Goal: Task Accomplishment & Management: Use online tool/utility

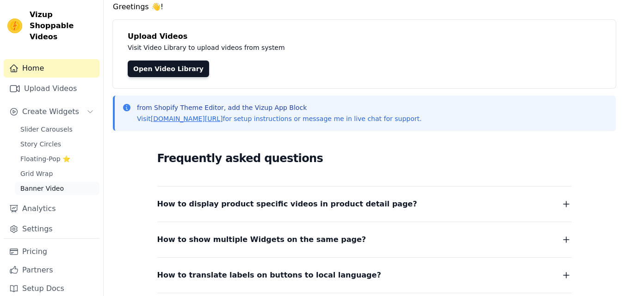
scroll to position [46, 0]
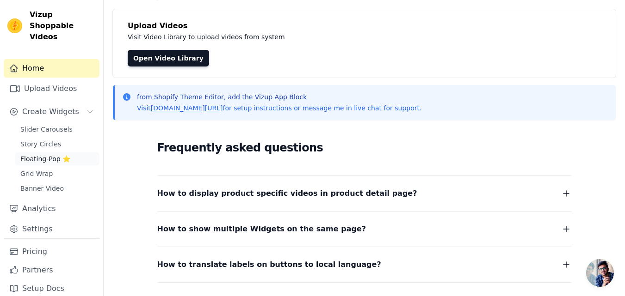
click at [40, 154] on span "Floating-Pop ⭐" at bounding box center [45, 158] width 50 height 9
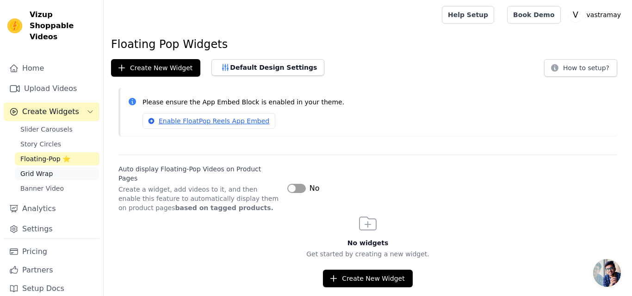
click at [42, 169] on span "Grid Wrap" at bounding box center [36, 173] width 32 height 9
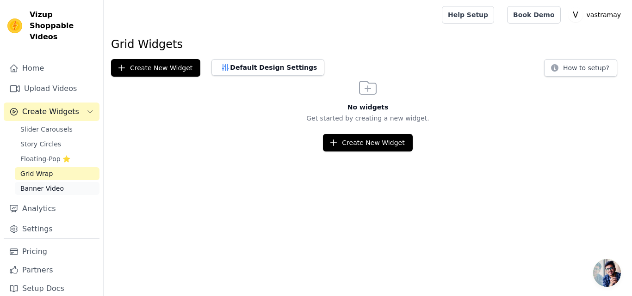
click at [38, 184] on span "Banner Video" at bounding box center [41, 188] width 43 height 9
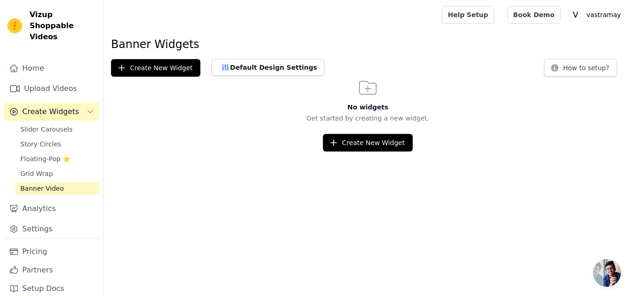
click at [31, 141] on div "Slider Carousels Story Circles Floating-Pop ⭐ Grid Wrap Banner Video" at bounding box center [57, 159] width 85 height 72
click at [33, 140] on span "Story Circles" at bounding box center [40, 144] width 41 height 9
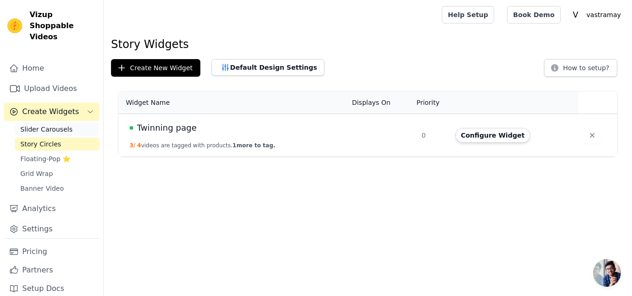
click at [34, 125] on span "Slider Carousels" at bounding box center [46, 129] width 52 height 9
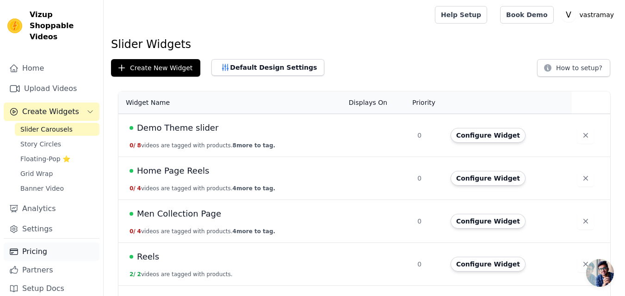
click at [25, 244] on link "Pricing" at bounding box center [52, 252] width 96 height 18
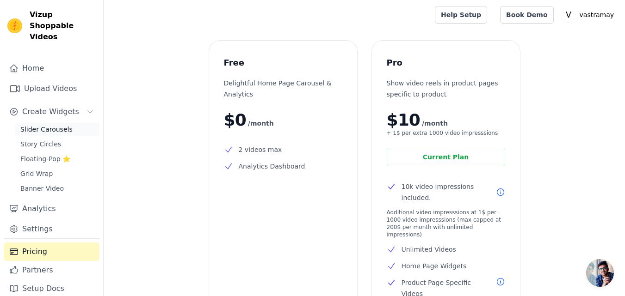
click at [35, 125] on span "Slider Carousels" at bounding box center [46, 129] width 52 height 9
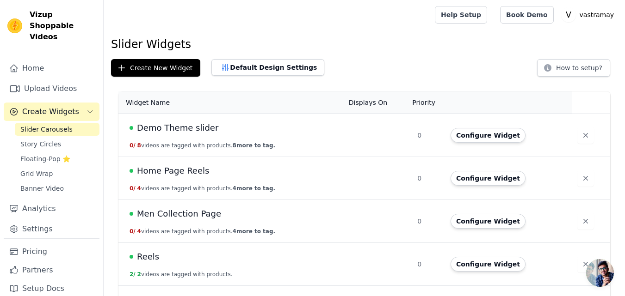
click at [354, 17] on div at bounding box center [267, 15] width 313 height 30
click at [205, 133] on span "Demo Theme slider" at bounding box center [177, 128] width 81 height 13
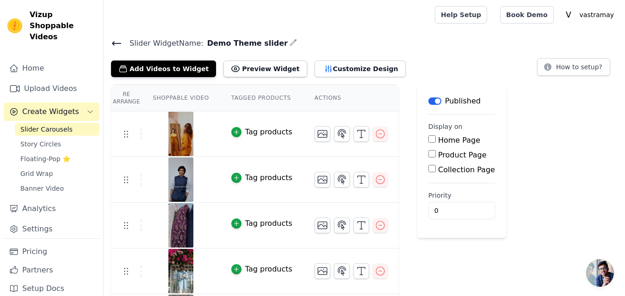
click at [245, 130] on div "Tag products" at bounding box center [268, 132] width 47 height 11
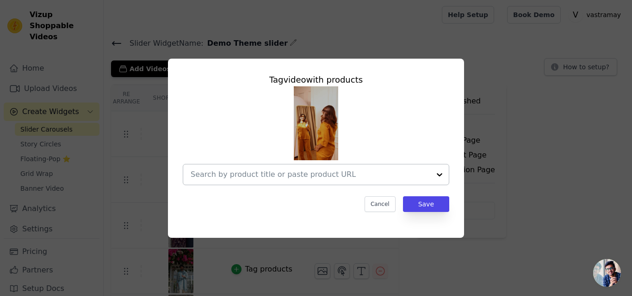
click at [264, 172] on input "text" at bounding box center [311, 174] width 240 height 11
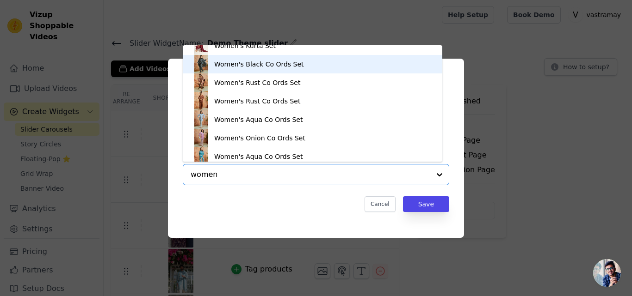
scroll to position [1711, 0]
type input "women"
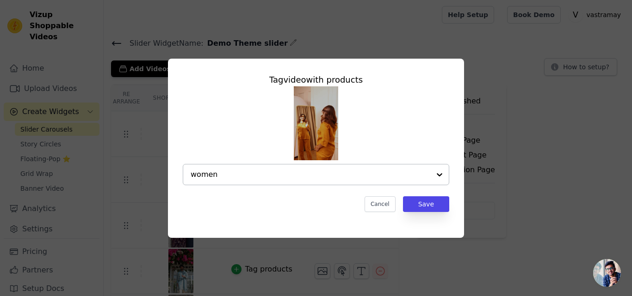
click at [282, 176] on input "women" at bounding box center [311, 174] width 240 height 11
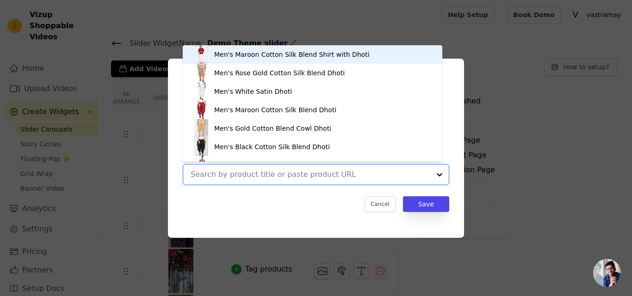
paste input "VASWTOP058DSnPANT063DS"
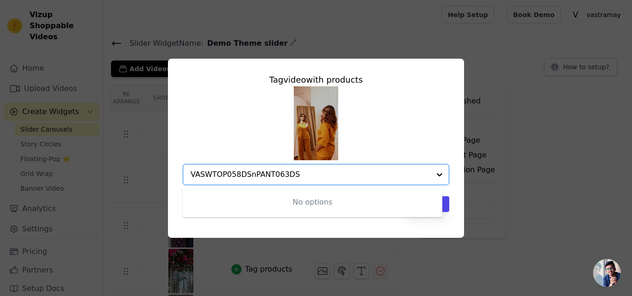
type input "VASWTOP058DSnPANT063DS"
click at [254, 171] on input "VASWTOP058DSnPANT063DS" at bounding box center [311, 174] width 240 height 11
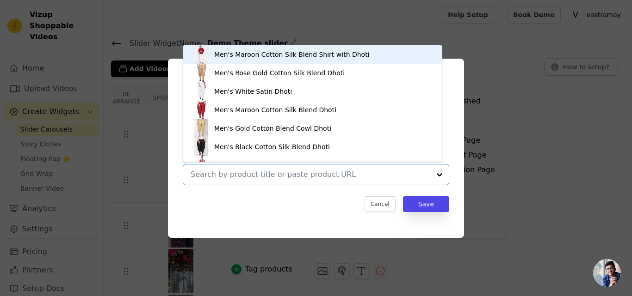
paste input "VASWTOP058DSnPANT063DS"
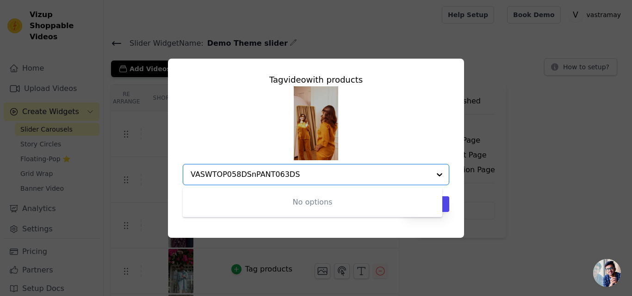
type input "VASWTOP058DSnPANT063DS"
click at [285, 176] on input "VASWTOP058DSnPANT063DS" at bounding box center [311, 174] width 240 height 11
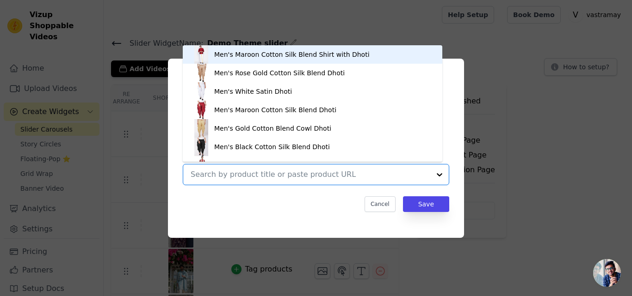
paste input "Women's Dusty Saffron Ethnic Embroidered Yoga Sleeveless"
type input "Women's Dusty Saffron Ethnic Embroidered Yoga Sleeveless"
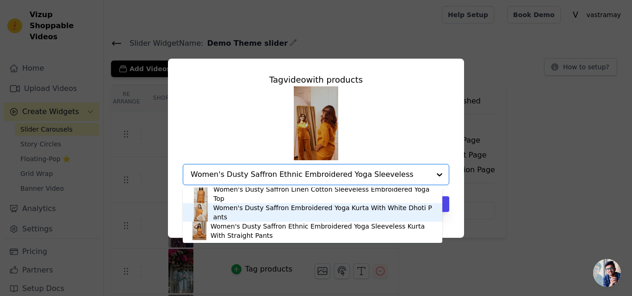
scroll to position [0, 0]
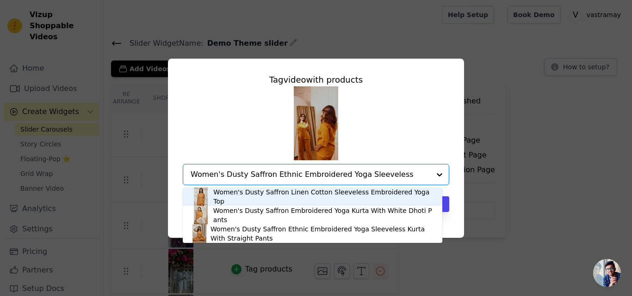
click at [251, 198] on div "Women's Dusty Saffron Linen Cotton Sleeveless Embroidered Yoga Top" at bounding box center [323, 197] width 220 height 18
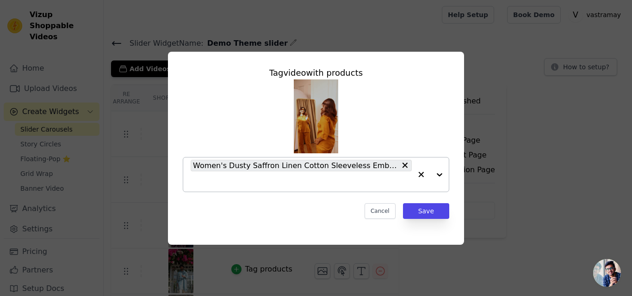
paste input "Women's Dusty Saffron Ethnic Embroidered Yoga Sleeveless"
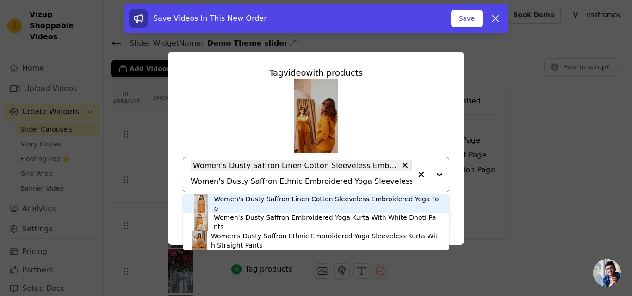
type input "Women's Dusty Saffron Ethnic Embroidered Yoga Sleeveless"
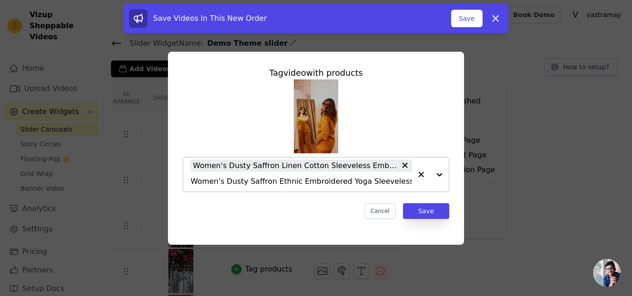
click at [264, 184] on input "Women's Dusty Saffron Ethnic Embroidered Yoga Sleeveless" at bounding box center [301, 181] width 221 height 11
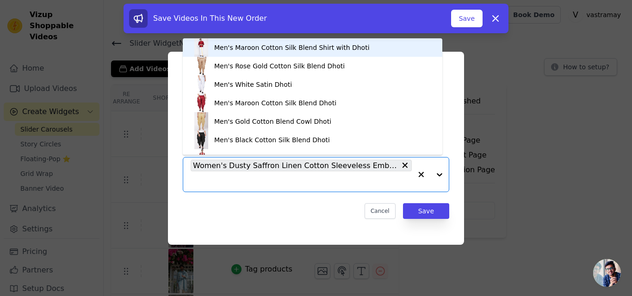
paste input "Women Grey Linen Cotton Three-Quarter Sleeves Top with Matching"
type input "Women Grey Linen Cotton Three-Quarter Sleeves Top with Matching"
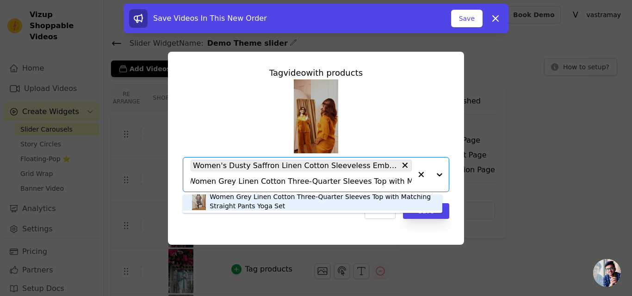
scroll to position [3, 0]
click at [252, 203] on div "Women Grey Linen Cotton Three-Quarter Sleeves Top with Matching Straight Pants …" at bounding box center [320, 201] width 223 height 18
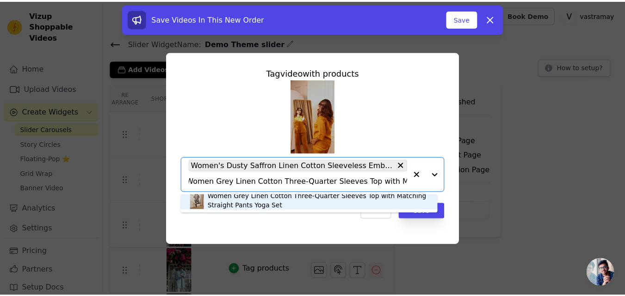
scroll to position [0, 0]
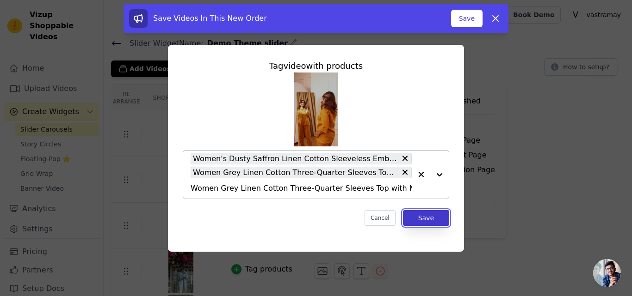
click at [430, 217] on button "Save" at bounding box center [426, 218] width 46 height 16
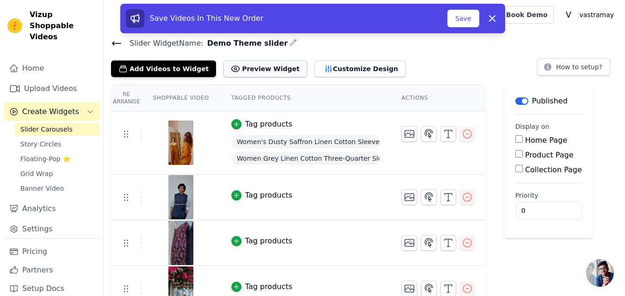
click at [256, 70] on button "Preview Widget" at bounding box center [264, 69] width 83 height 17
click at [324, 68] on button "Customize Design" at bounding box center [359, 69] width 91 height 17
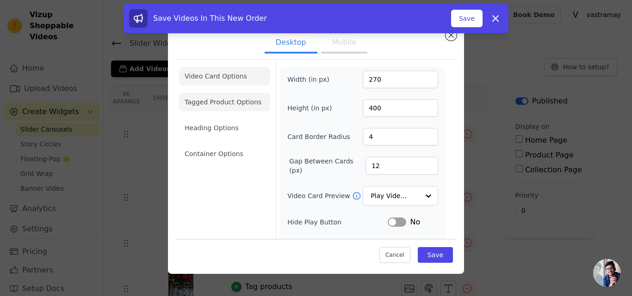
click at [223, 104] on li "Tagged Product Options" at bounding box center [224, 102] width 91 height 18
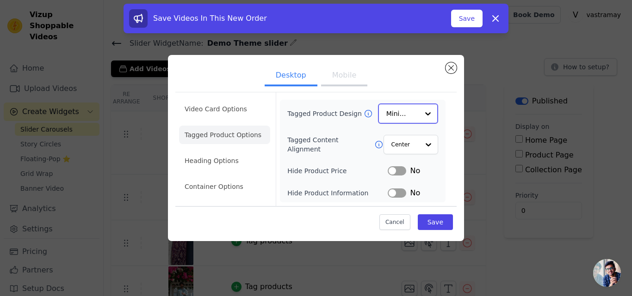
click at [395, 111] on input "Tagged Product Design" at bounding box center [402, 113] width 32 height 18
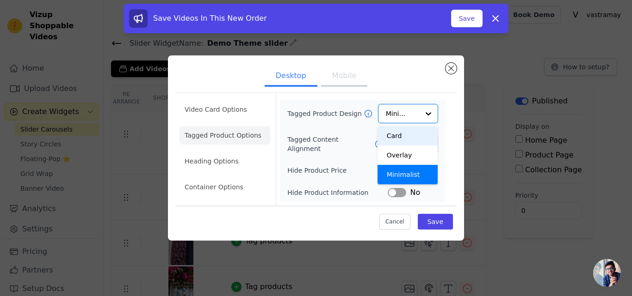
click at [447, 138] on form "Tagged Product Design Card Overlay Minimalist Option Minimalist, selected. You …" at bounding box center [362, 149] width 173 height 113
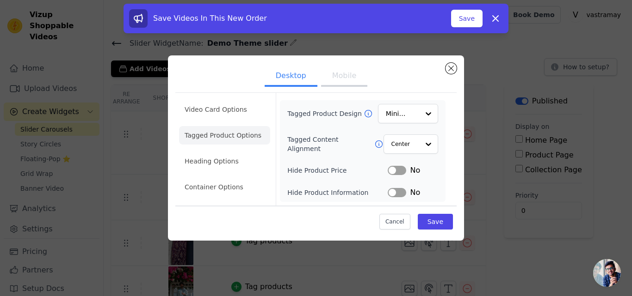
click at [403, 172] on button "Label" at bounding box center [396, 170] width 18 height 9
click at [392, 173] on button "Label" at bounding box center [396, 170] width 18 height 9
click at [224, 162] on li "Heading Options" at bounding box center [224, 161] width 91 height 18
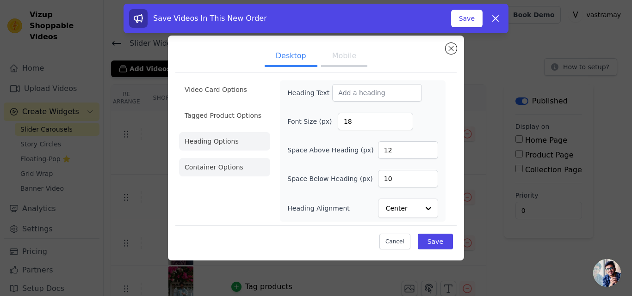
click at [203, 168] on li "Container Options" at bounding box center [224, 167] width 91 height 18
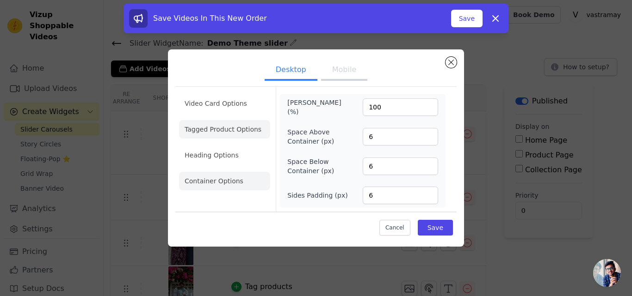
click at [209, 129] on li "Tagged Product Options" at bounding box center [224, 129] width 91 height 18
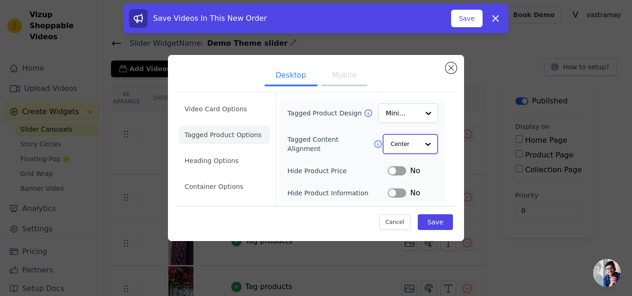
click at [416, 143] on input "Tagged Content Alignment" at bounding box center [405, 144] width 28 height 18
click at [412, 109] on input "Tagged Product Design" at bounding box center [402, 113] width 32 height 18
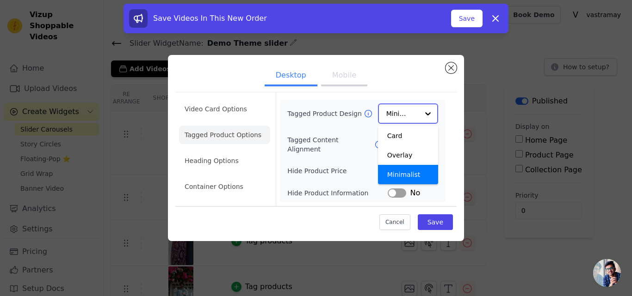
click at [412, 109] on input "Tagged Product Design" at bounding box center [402, 113] width 32 height 18
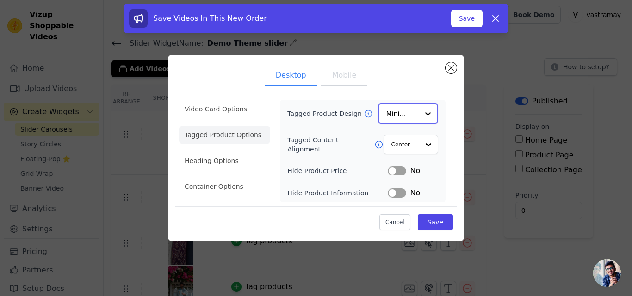
click at [412, 109] on input "Tagged Product Design" at bounding box center [402, 113] width 32 height 18
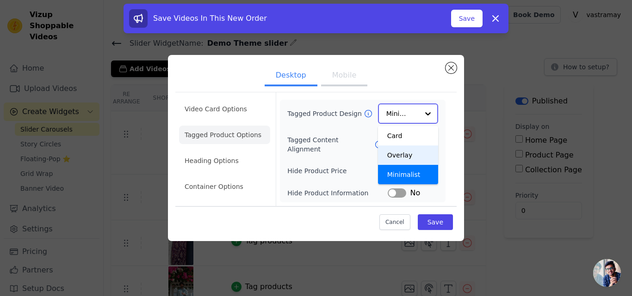
click at [401, 157] on div "Overlay" at bounding box center [408, 155] width 60 height 19
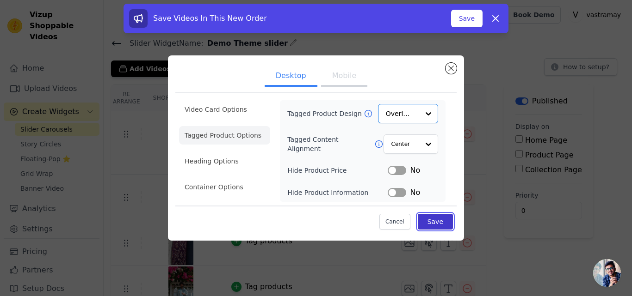
click at [440, 222] on button "Save" at bounding box center [435, 222] width 35 height 16
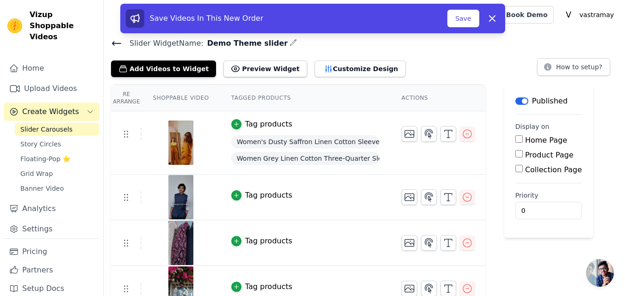
click at [520, 264] on div "Label Published Display on Home Page Product Page Collection Page Priority 0" at bounding box center [548, 290] width 89 height 411
click at [33, 220] on link "Settings" at bounding box center [52, 229] width 96 height 18
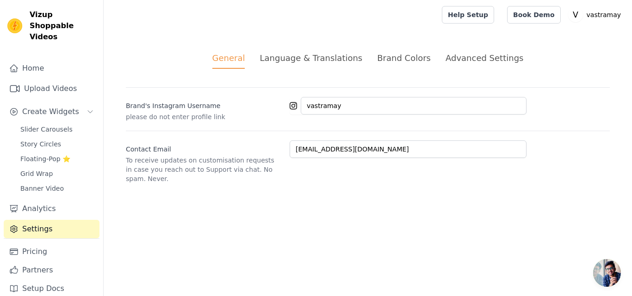
click at [464, 59] on div "Advanced Settings" at bounding box center [484, 58] width 78 height 12
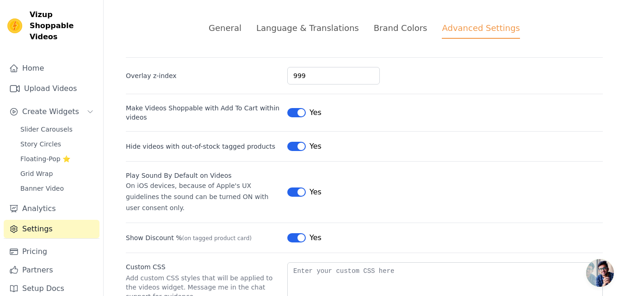
scroll to position [90, 0]
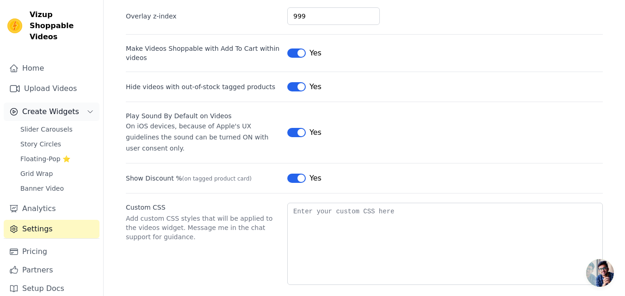
click at [50, 106] on span "Create Widgets" at bounding box center [50, 111] width 57 height 11
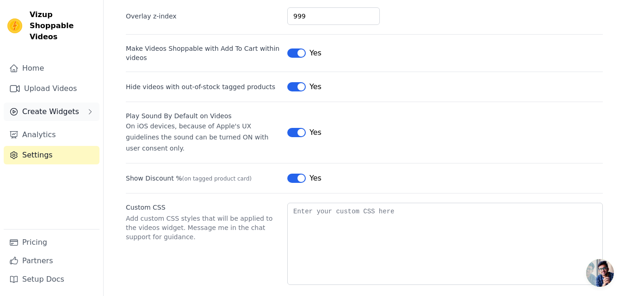
click at [50, 106] on span "Create Widgets" at bounding box center [50, 111] width 57 height 11
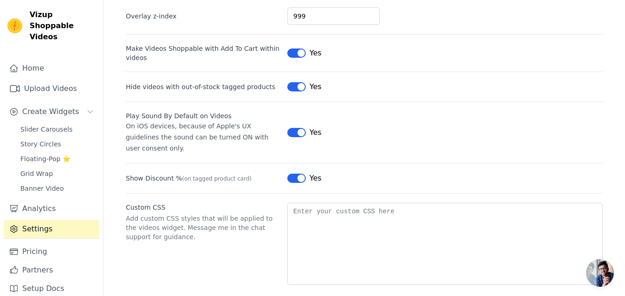
click at [34, 221] on link "Settings" at bounding box center [52, 229] width 96 height 18
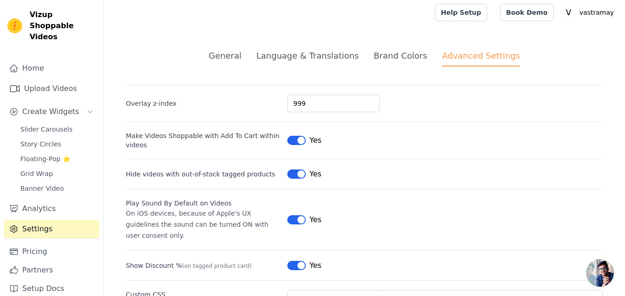
scroll to position [0, 0]
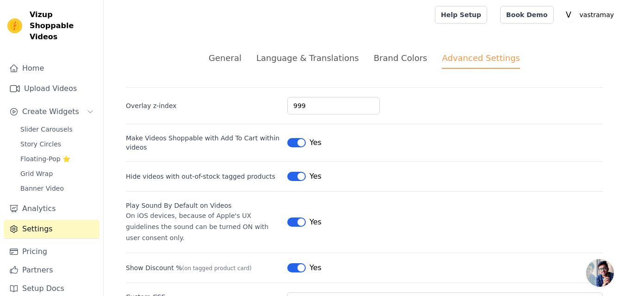
click at [307, 60] on div "Language & Translations" at bounding box center [307, 58] width 103 height 12
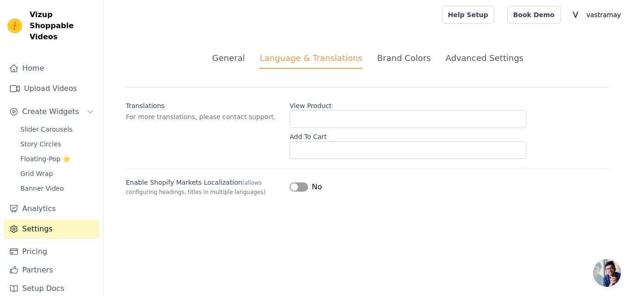
click at [241, 53] on div "General" at bounding box center [228, 58] width 33 height 12
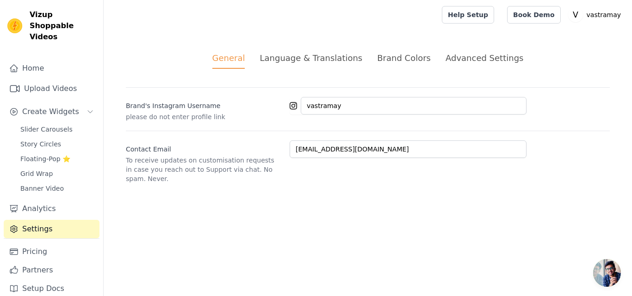
click at [401, 59] on div "Brand Colors" at bounding box center [404, 58] width 54 height 12
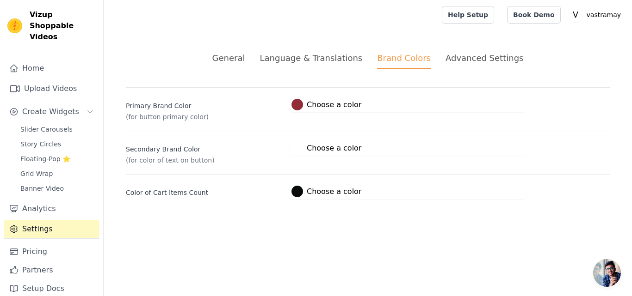
click at [450, 53] on div "Advanced Settings" at bounding box center [484, 58] width 78 height 12
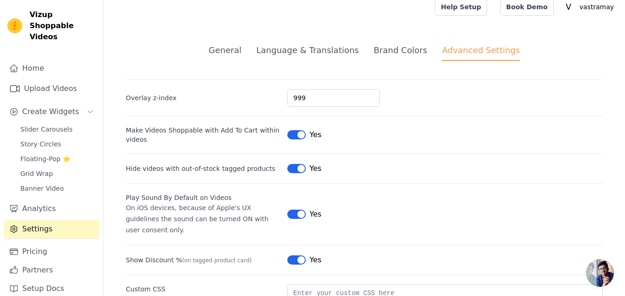
scroll to position [90, 0]
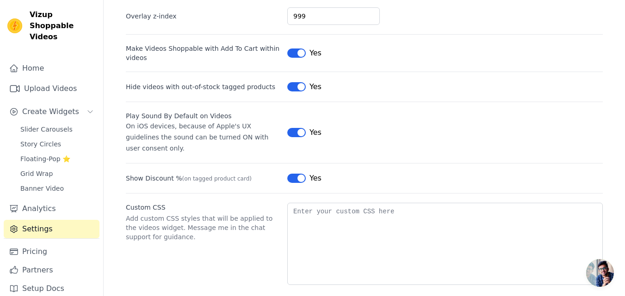
click at [44, 220] on link "Settings" at bounding box center [52, 229] width 96 height 18
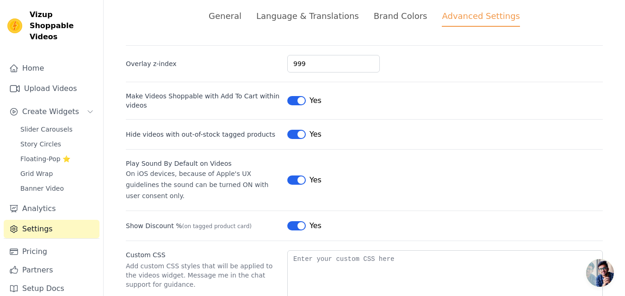
scroll to position [0, 0]
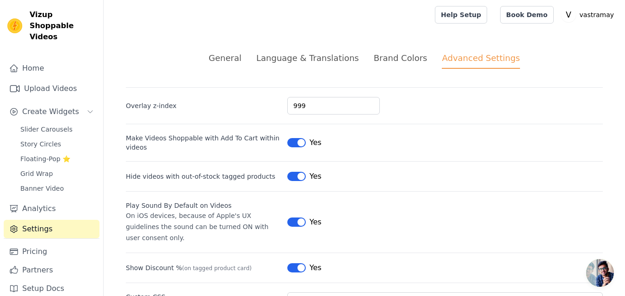
click at [241, 54] on div "General" at bounding box center [225, 58] width 33 height 12
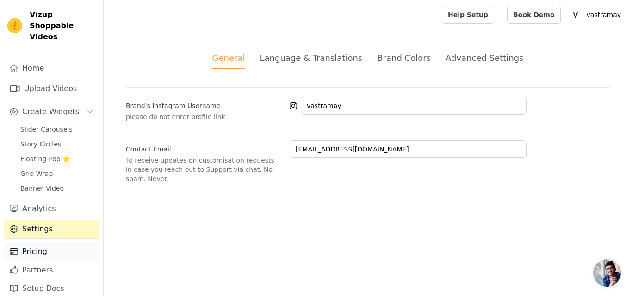
click at [37, 243] on link "Pricing" at bounding box center [52, 252] width 96 height 18
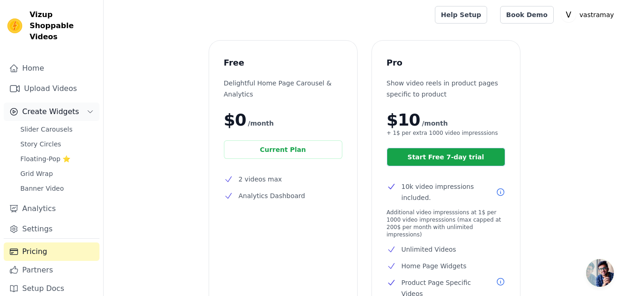
click at [43, 106] on span "Create Widgets" at bounding box center [50, 111] width 57 height 11
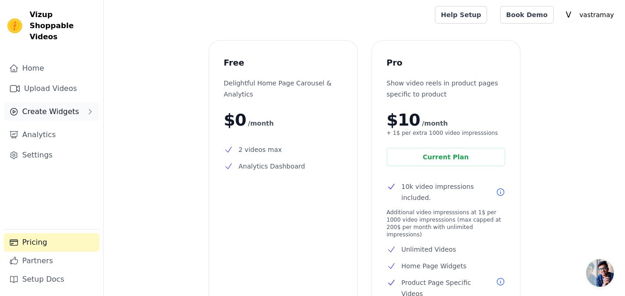
click at [43, 106] on span "Create Widgets" at bounding box center [50, 111] width 57 height 11
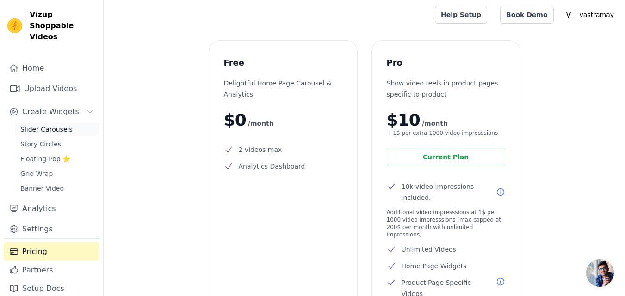
click at [41, 125] on span "Slider Carousels" at bounding box center [46, 129] width 52 height 9
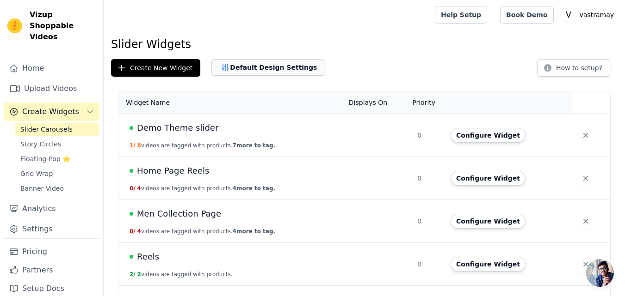
click at [245, 68] on button "Default Design Settings" at bounding box center [267, 67] width 113 height 17
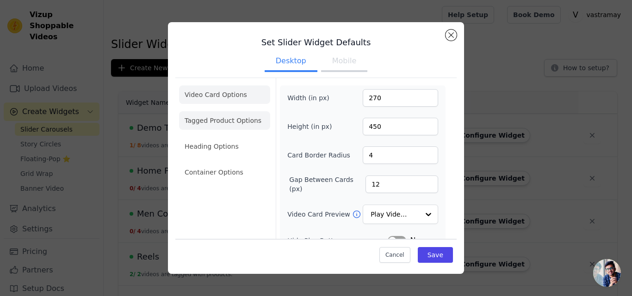
click at [231, 121] on li "Tagged Product Options" at bounding box center [224, 120] width 91 height 18
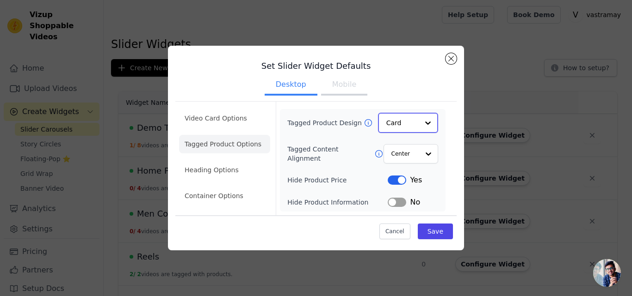
click at [409, 118] on input "Tagged Product Design" at bounding box center [402, 123] width 32 height 18
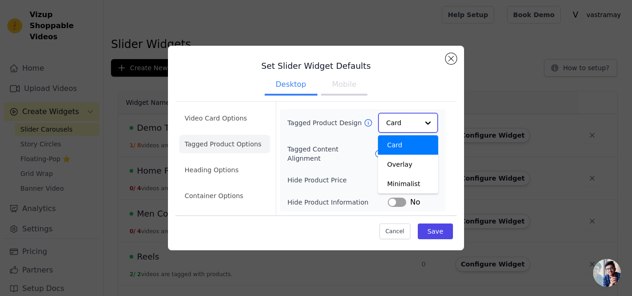
click at [406, 137] on div "Card" at bounding box center [408, 144] width 60 height 19
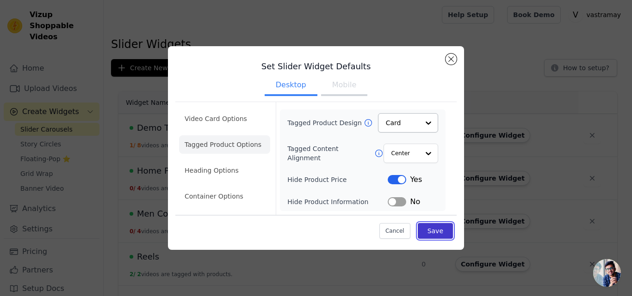
click at [436, 232] on button "Save" at bounding box center [435, 231] width 35 height 16
